Goal: Information Seeking & Learning: Learn about a topic

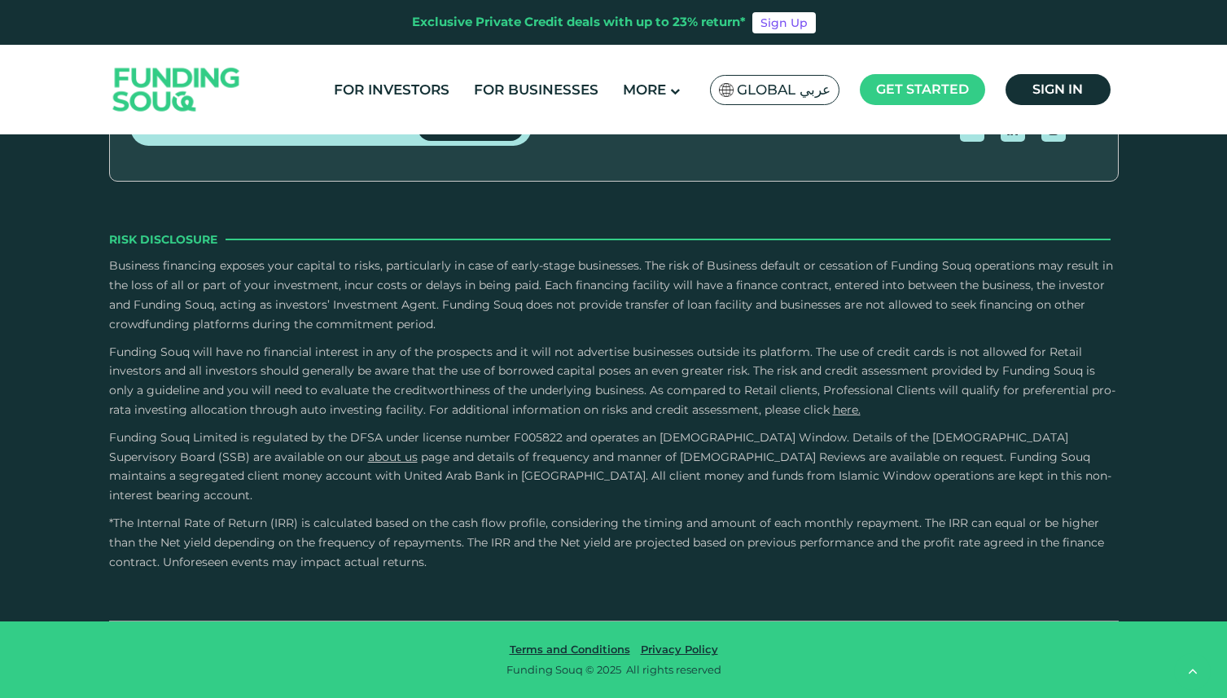
scroll to position [2995, 0]
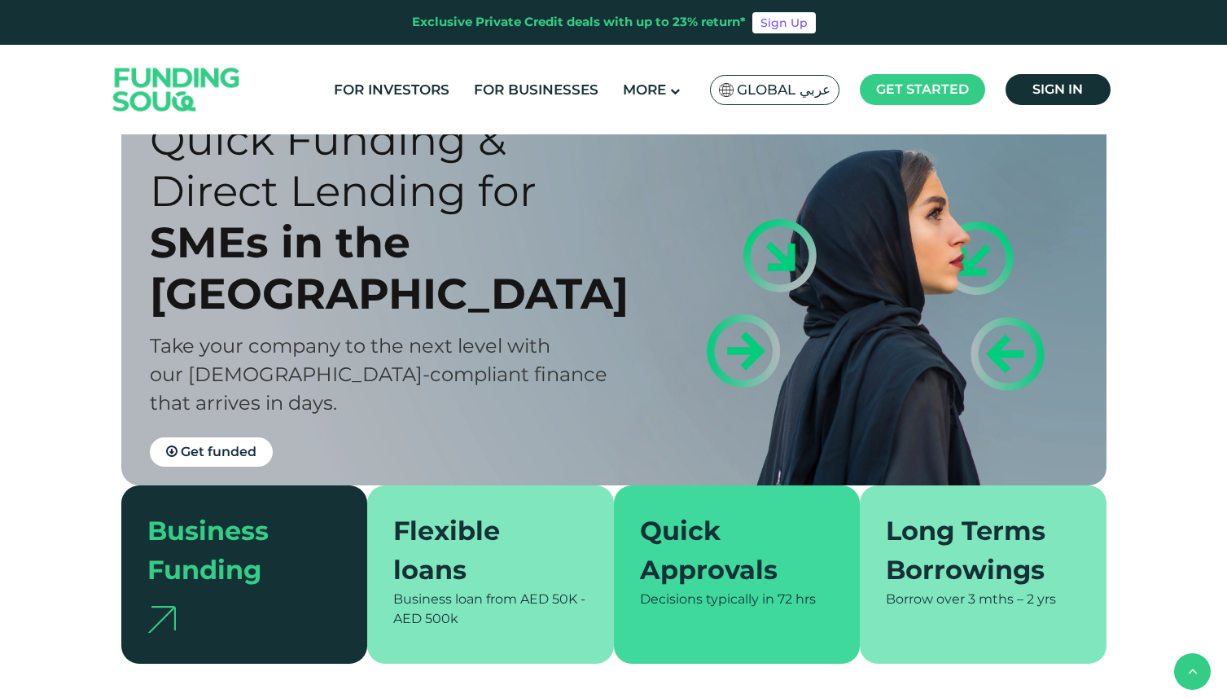
scroll to position [0, 0]
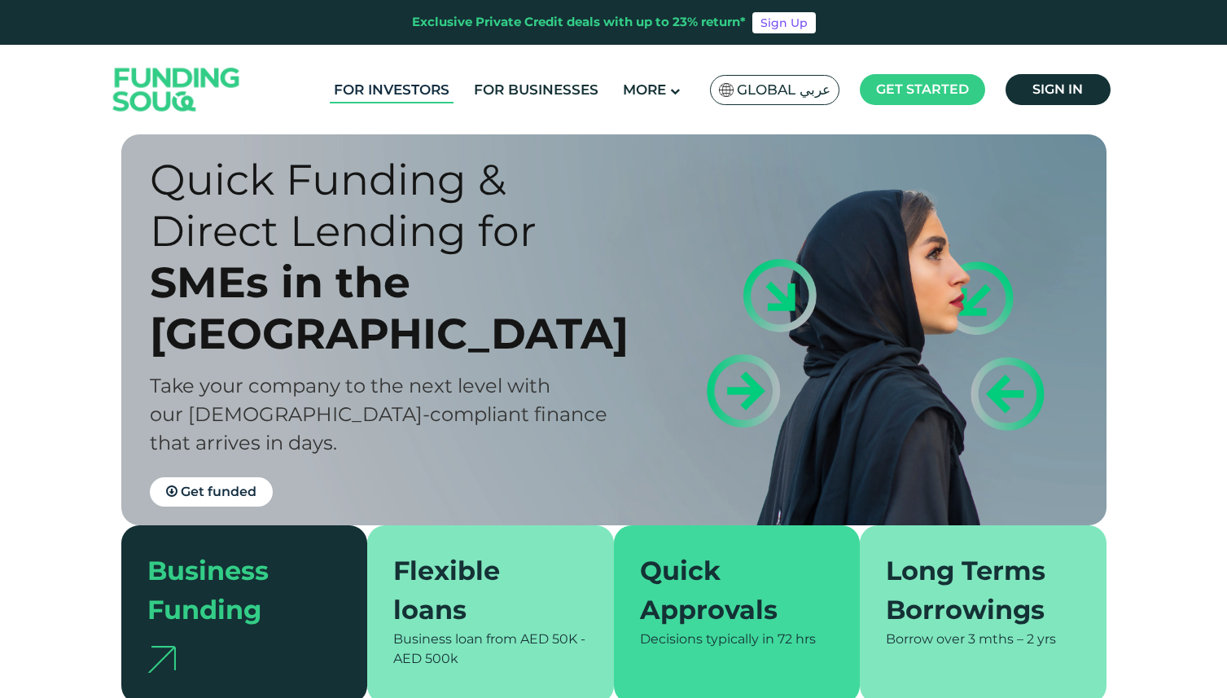
click at [373, 88] on link "For Investors" at bounding box center [392, 90] width 124 height 27
click at [495, 86] on link "For Businesses" at bounding box center [536, 90] width 133 height 27
